Goal: Use online tool/utility: Utilize a website feature to perform a specific function

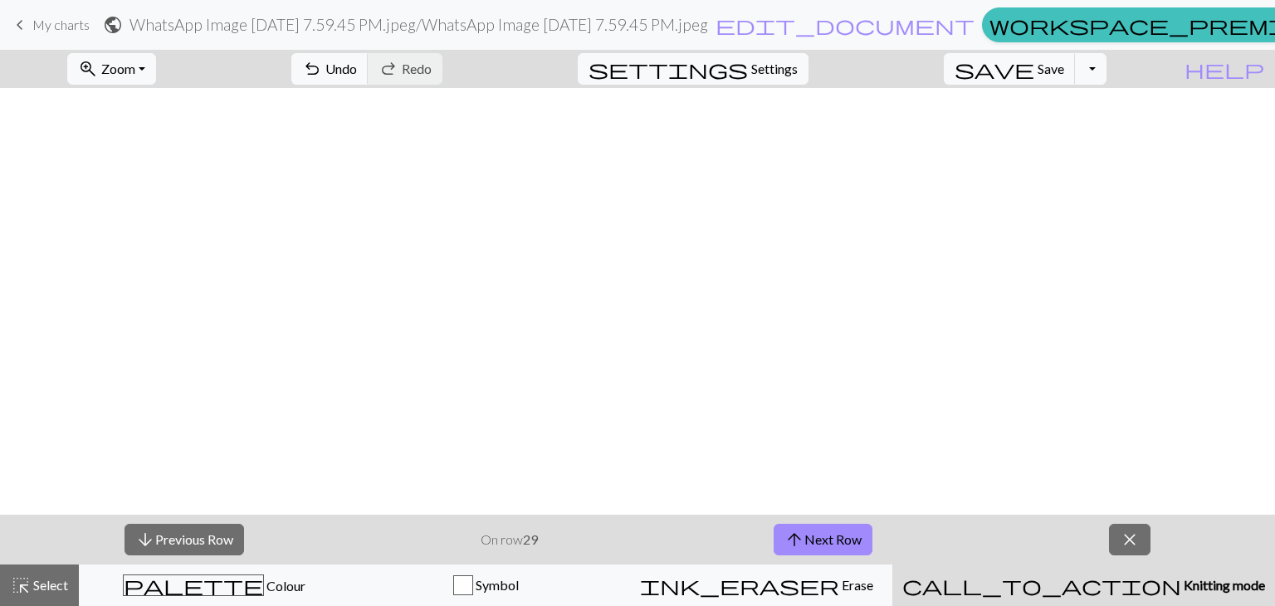
scroll to position [631, 0]
click at [800, 533] on span "arrow_upward" at bounding box center [794, 539] width 20 height 23
click at [813, 547] on button "arrow_upward Next Row" at bounding box center [822, 540] width 99 height 32
click at [850, 539] on button "arrow_upward Next Row" at bounding box center [822, 540] width 99 height 32
click at [804, 555] on div "arrow_downward Previous Row On row 32 arrow_upward Next Row close" at bounding box center [637, 540] width 1275 height 50
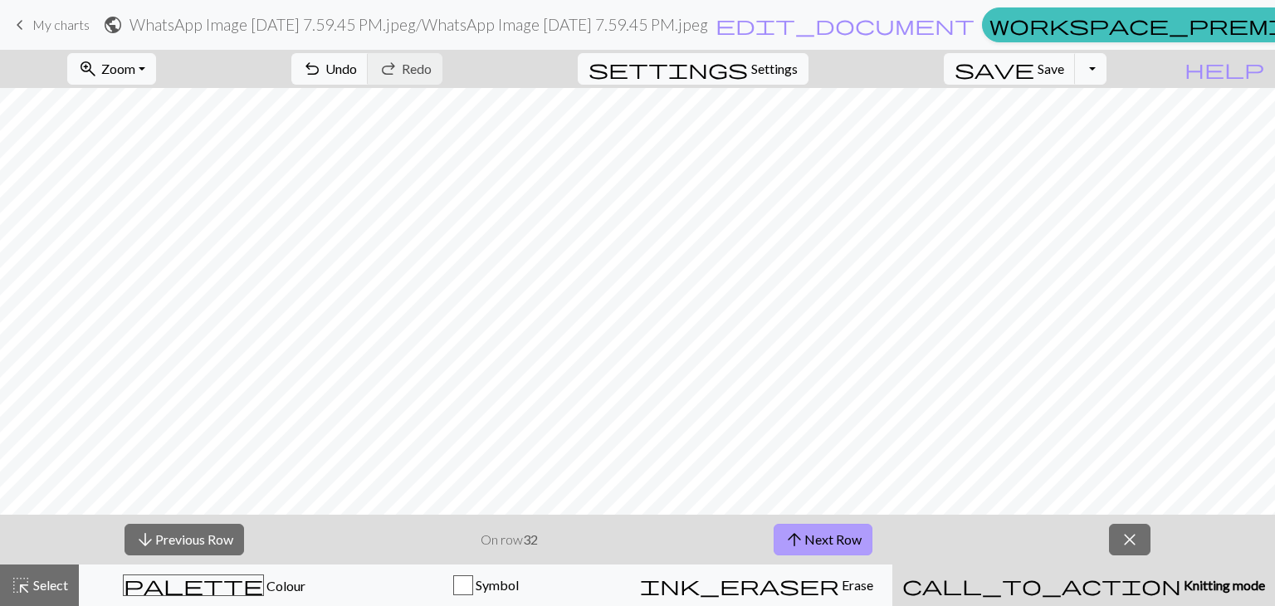
click at [803, 530] on span "arrow_upward" at bounding box center [794, 539] width 20 height 23
click at [808, 545] on button "arrow_upward Next Row" at bounding box center [822, 540] width 99 height 32
click at [951, 56] on div "zoom_in Zoom Zoom Fit all Fit width Fit height 50% 100% 150% 200% undo Undo Und…" at bounding box center [586, 69] width 1173 height 38
click at [829, 536] on button "arrow_upward Next Row" at bounding box center [822, 540] width 99 height 32
click at [844, 535] on button "arrow_upward Next Row" at bounding box center [822, 540] width 99 height 32
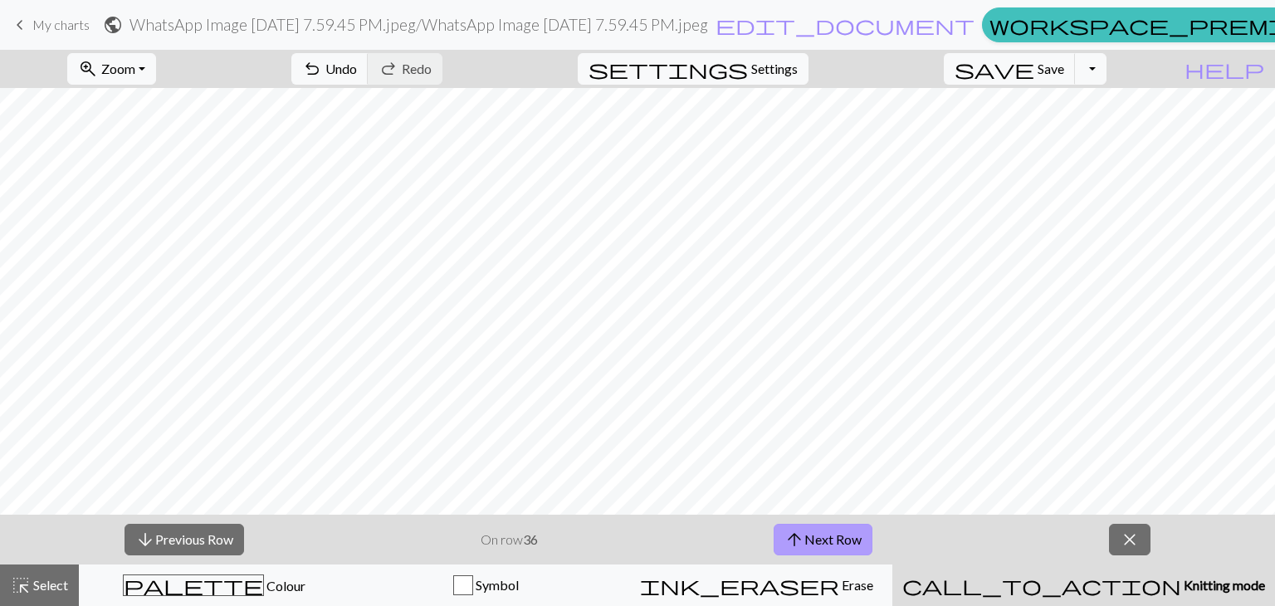
click at [813, 535] on button "arrow_upward Next Row" at bounding box center [822, 540] width 99 height 32
